Goal: Transaction & Acquisition: Obtain resource

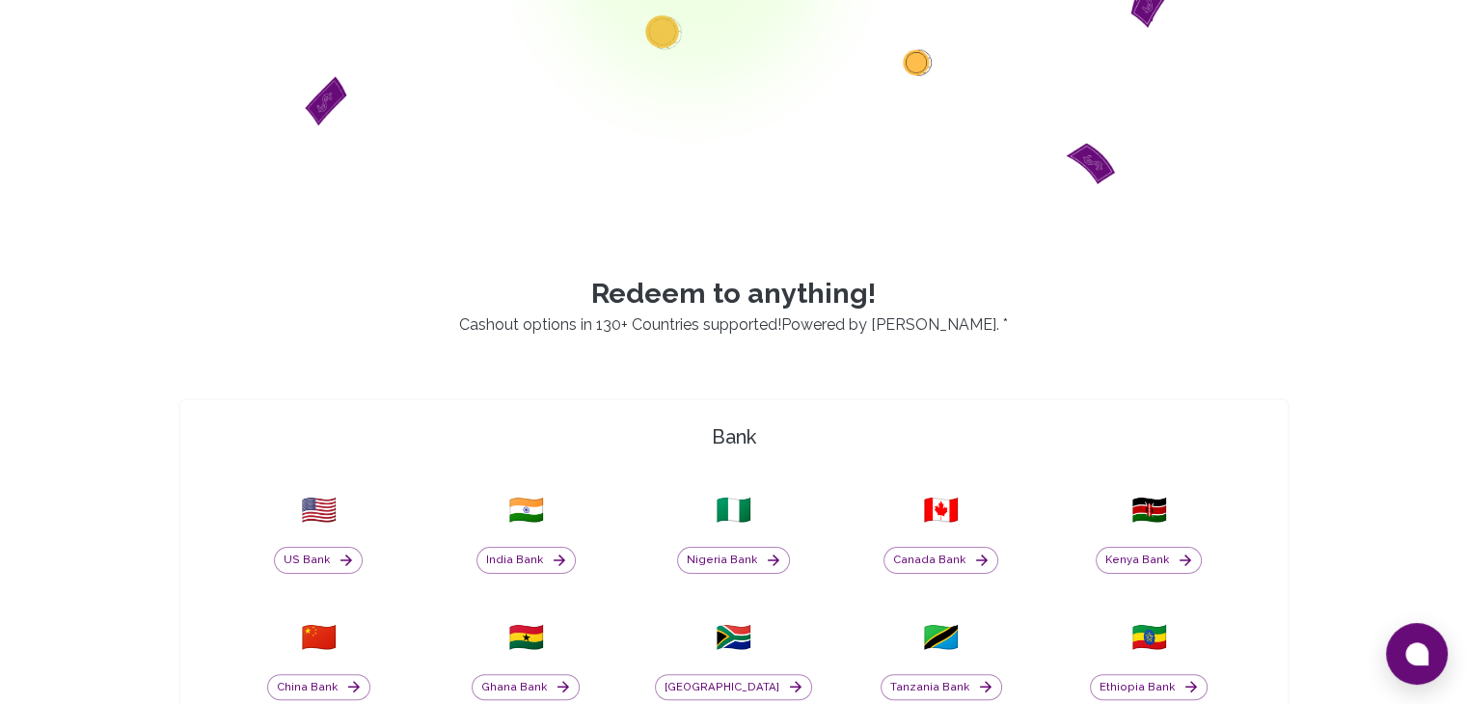
scroll to position [386, 0]
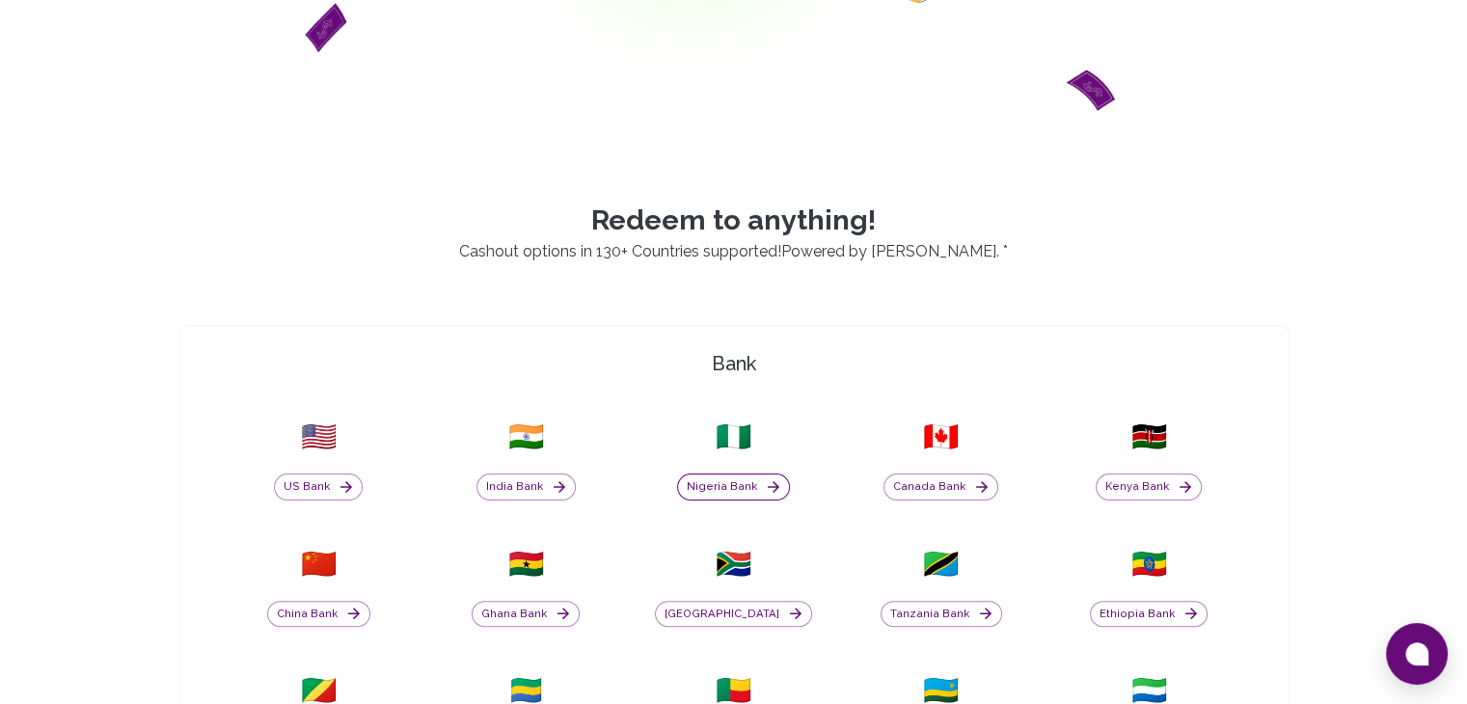
click at [737, 490] on button "Nigeria Bank" at bounding box center [733, 487] width 113 height 27
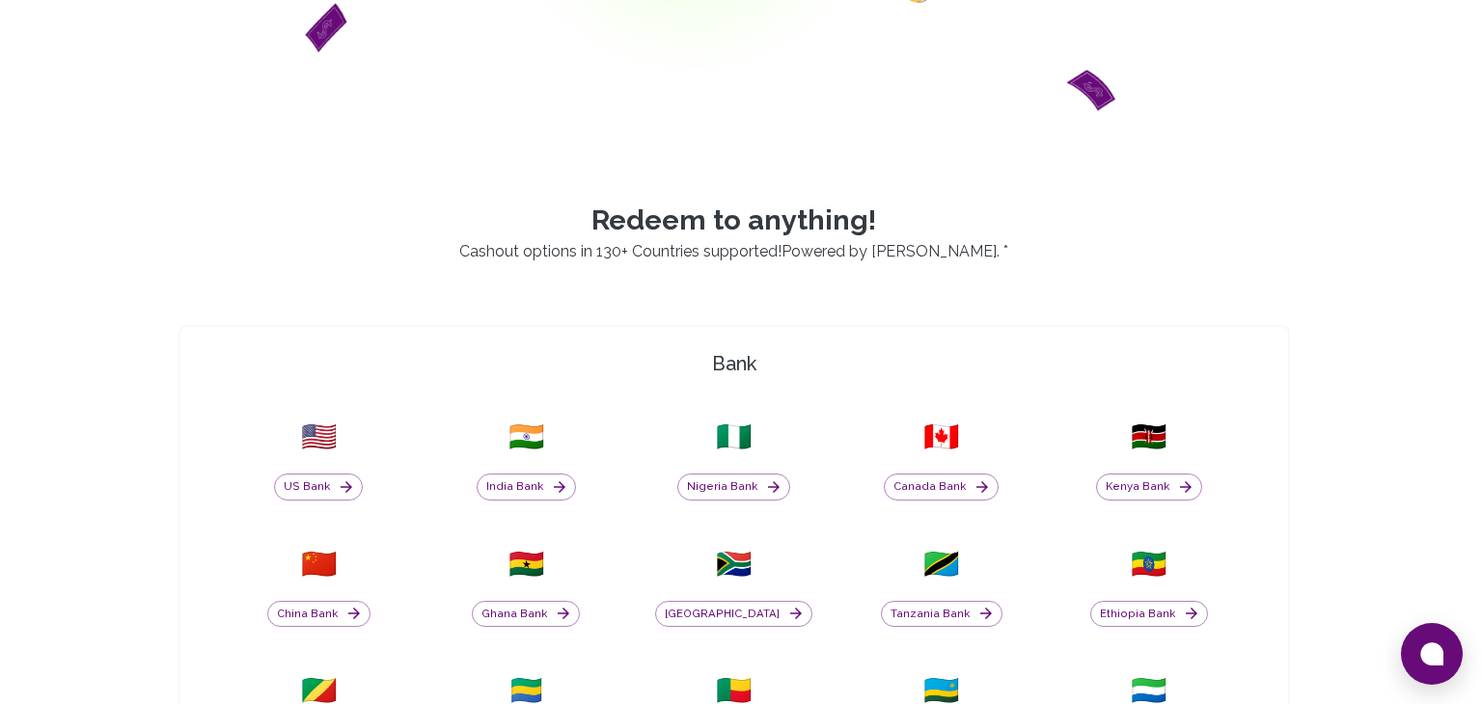
click at [637, 323] on li "Opay 🇳🇬" at bounding box center [740, 321] width 467 height 23
type input "Opay"
type input "7081363577"
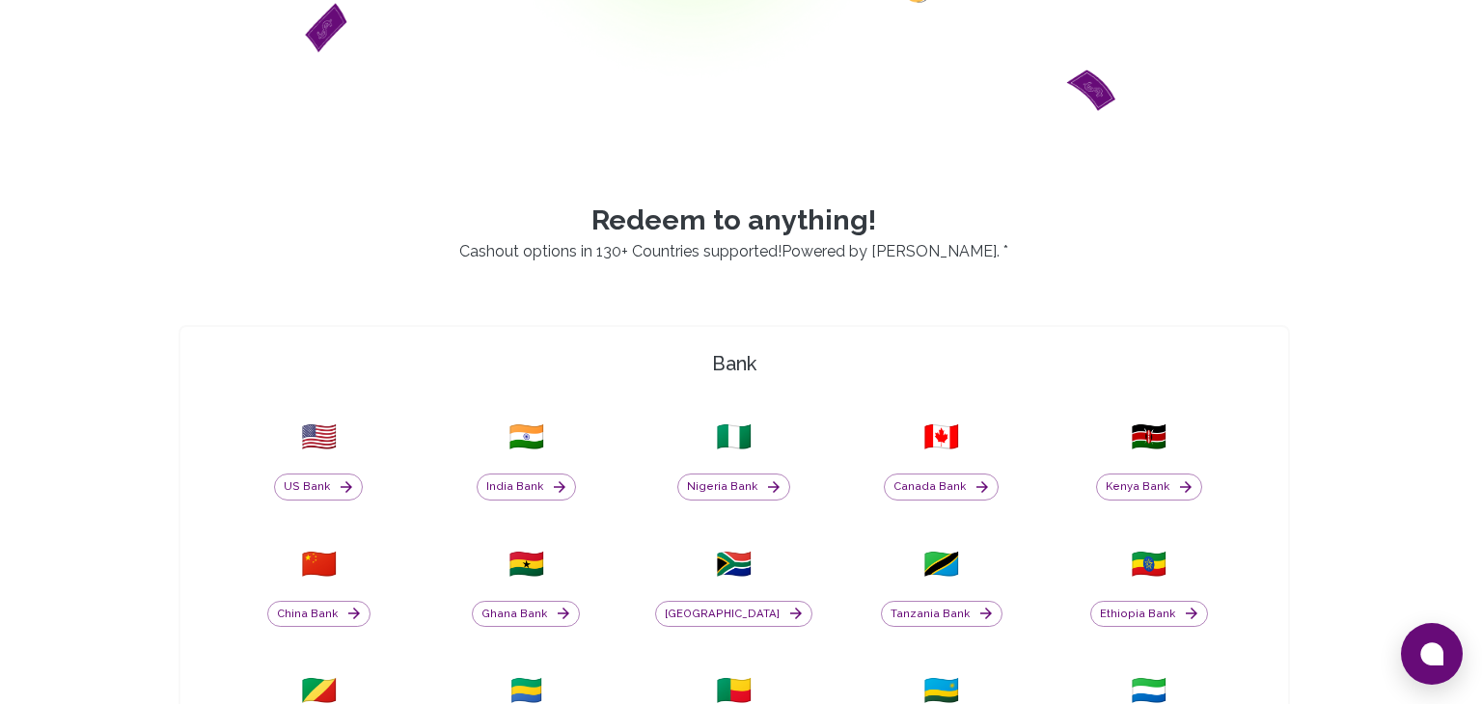
type input "2659"
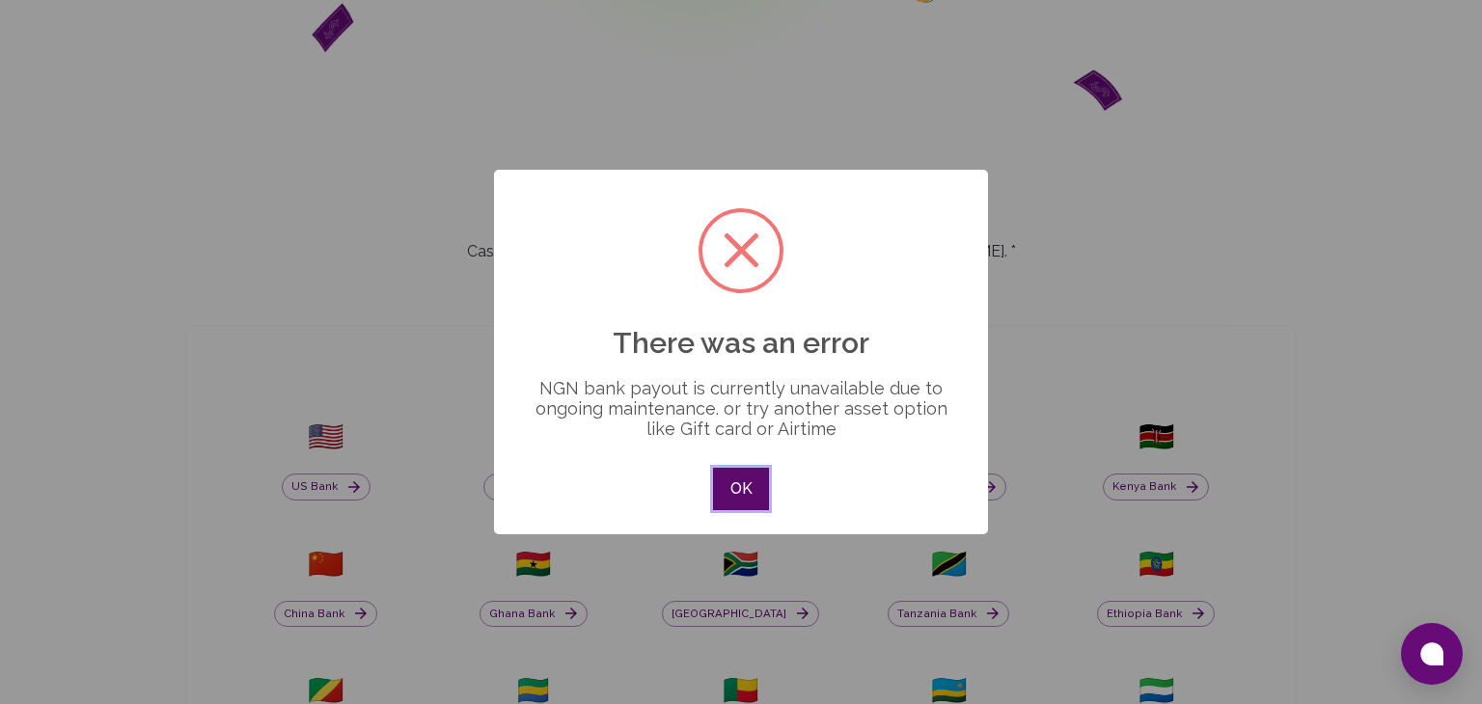
click at [741, 487] on button "OK" at bounding box center [741, 489] width 56 height 42
